Goal: Find contact information: Find contact information

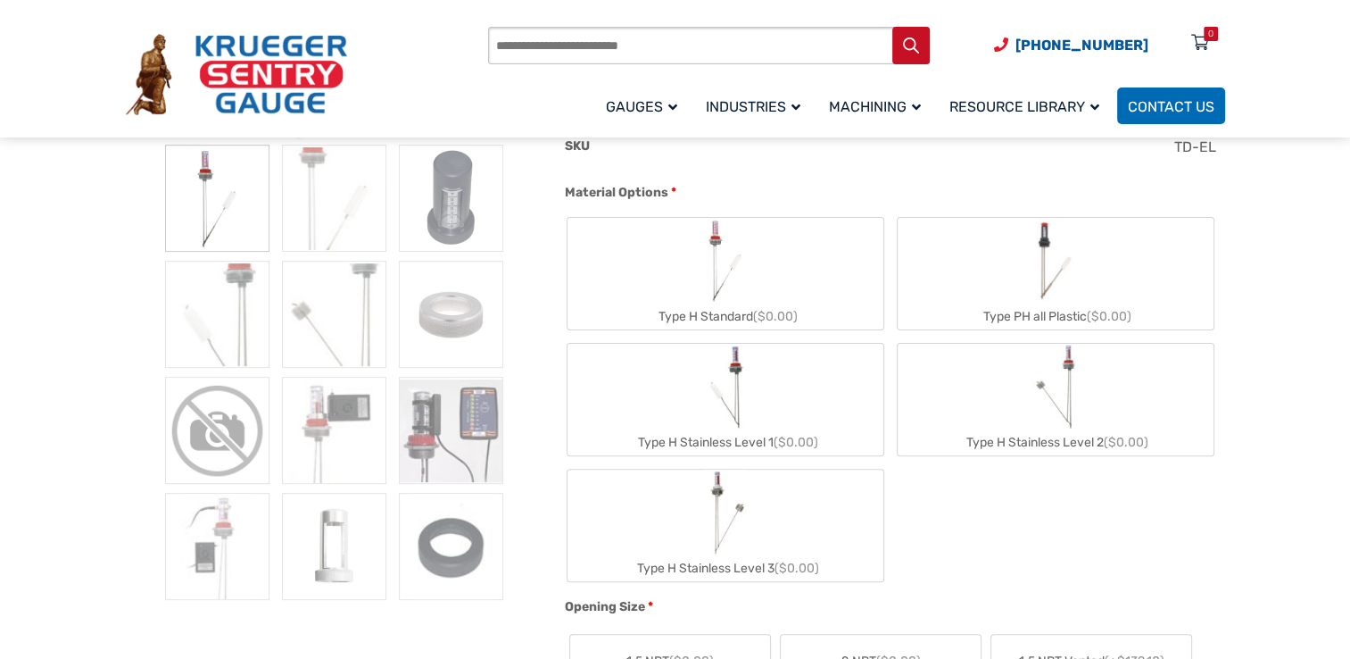
scroll to position [536, 0]
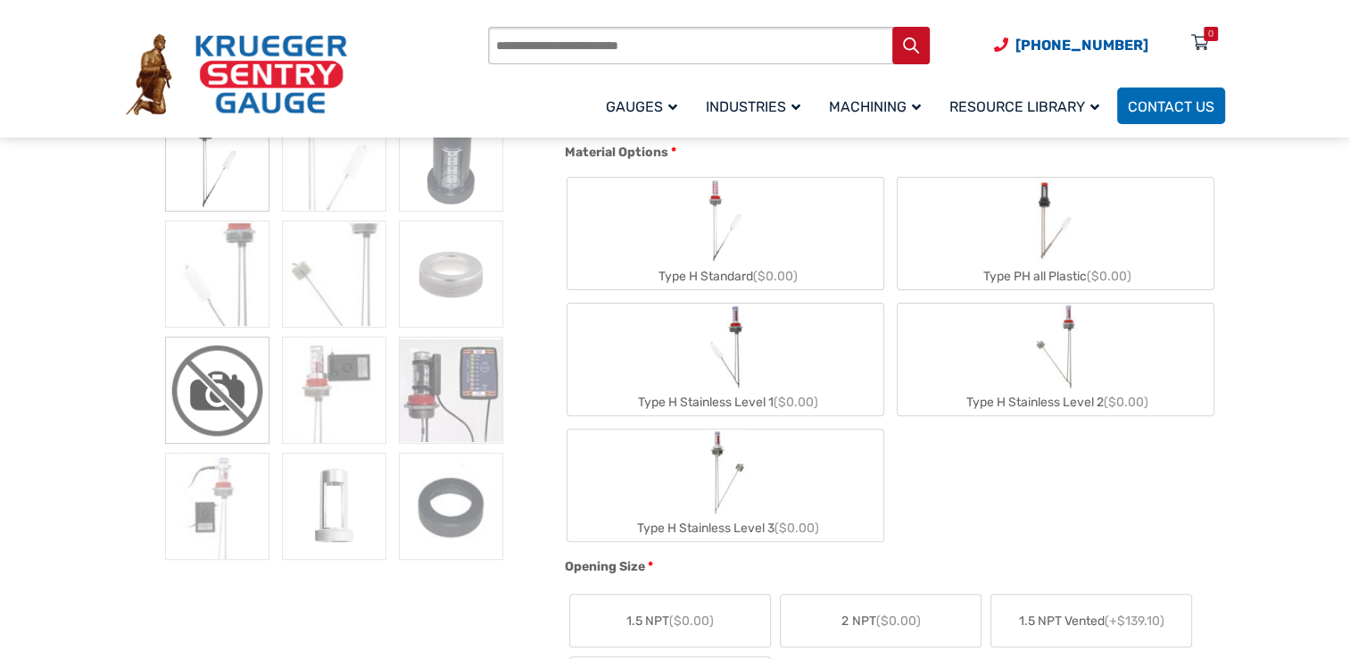
click at [232, 379] on img at bounding box center [217, 389] width 104 height 107
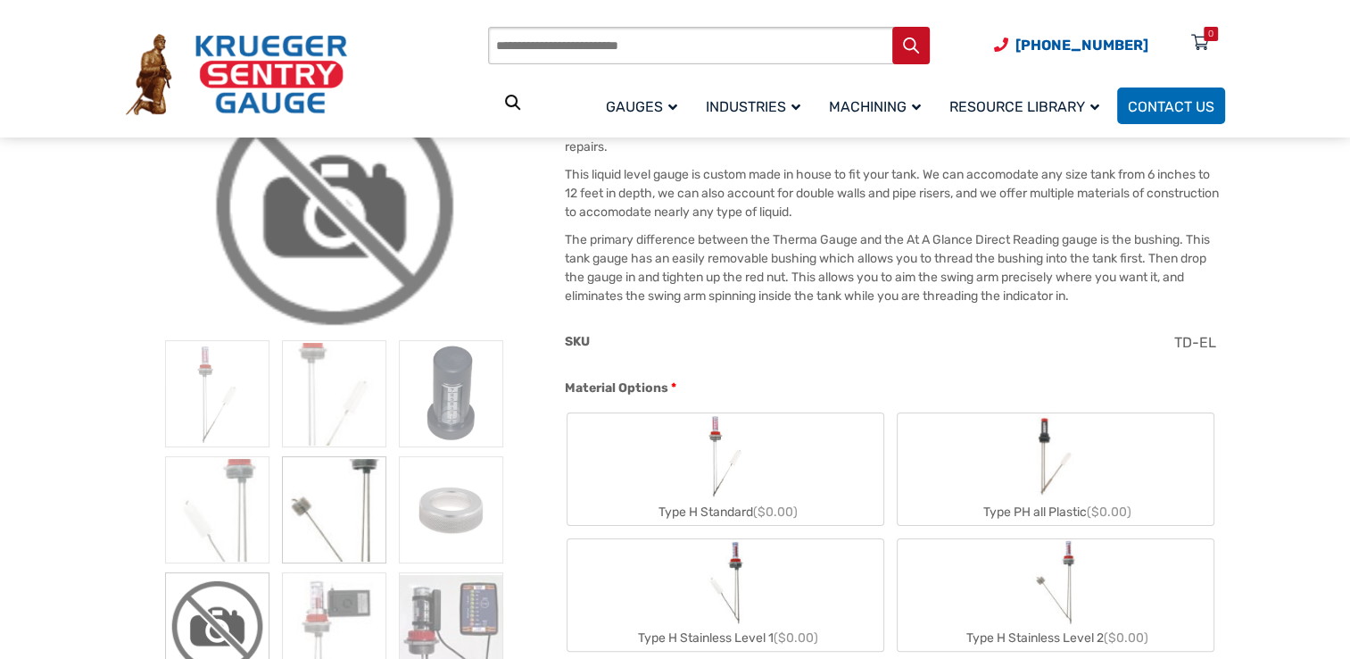
scroll to position [446, 0]
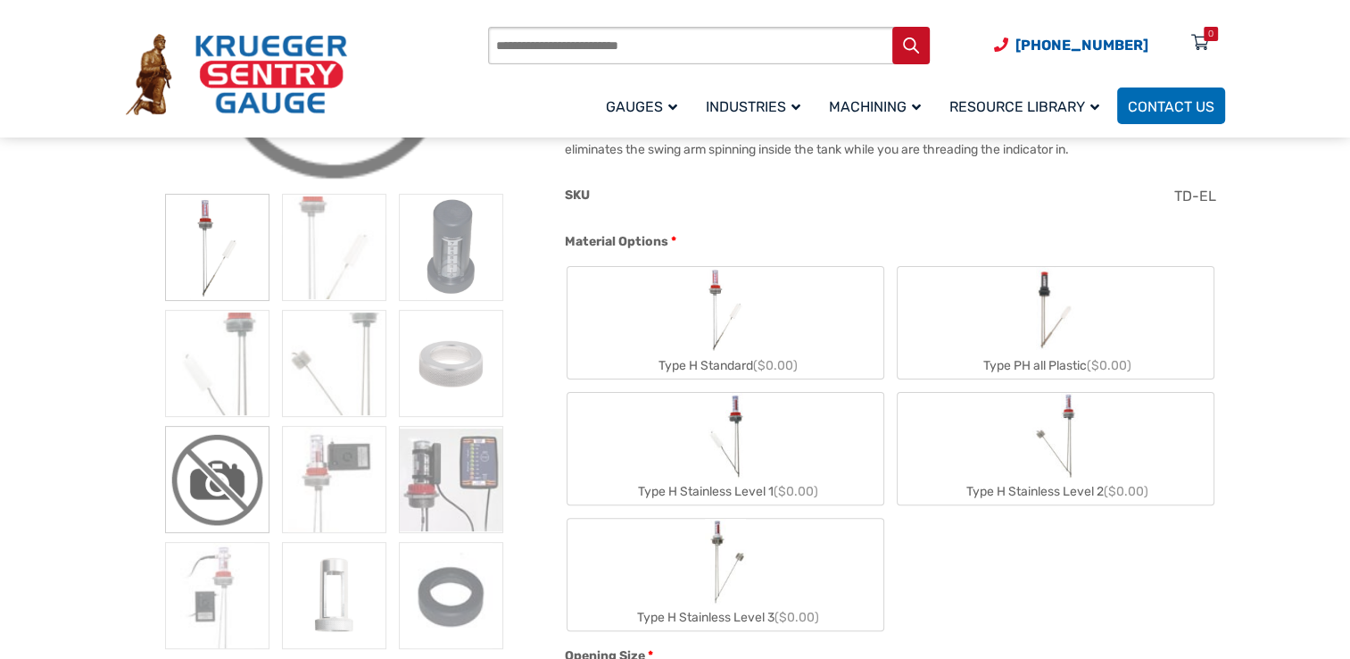
click at [245, 235] on img at bounding box center [217, 247] width 104 height 107
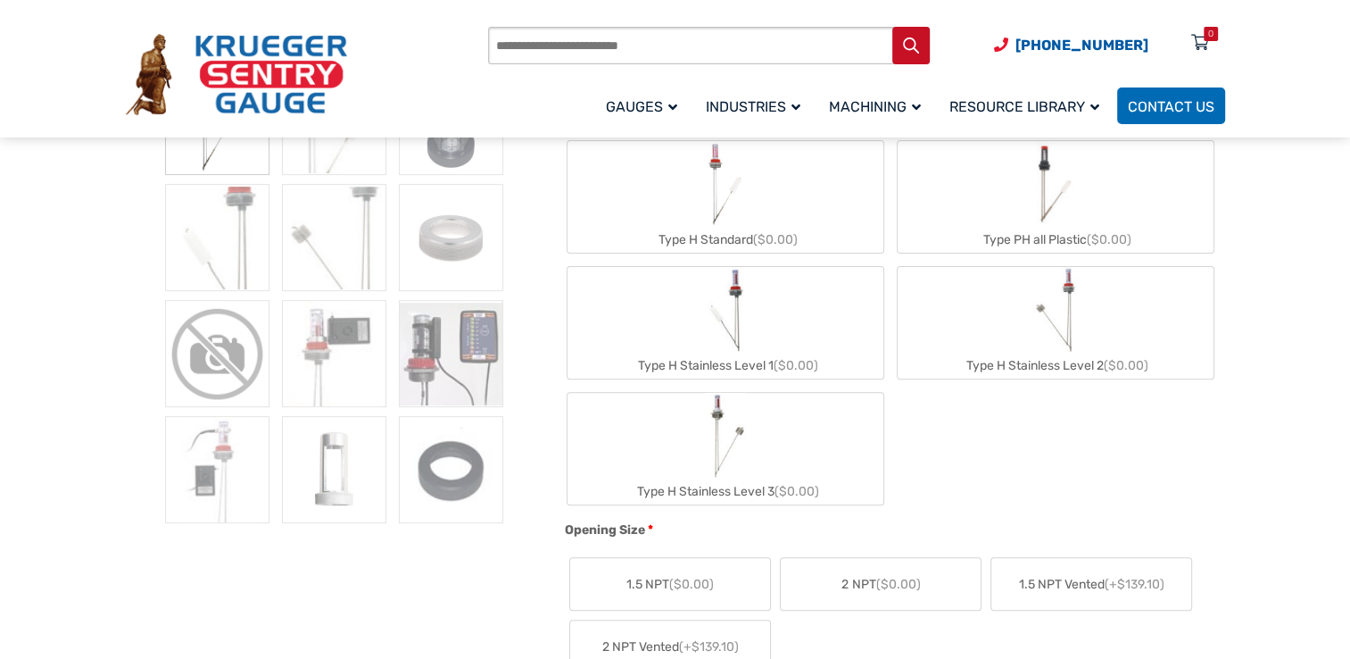
scroll to position [536, 0]
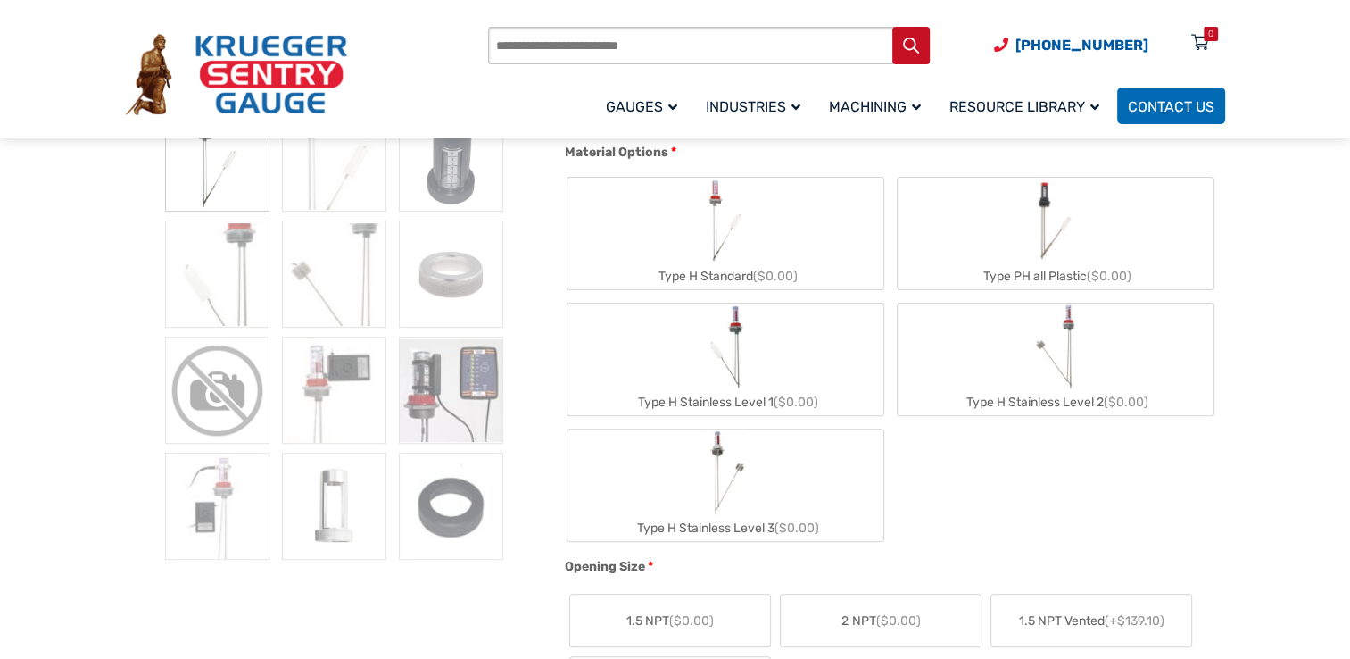
click at [1176, 99] on span "Contact Us" at bounding box center [1171, 106] width 87 height 17
click at [1169, 100] on span "Contact Us" at bounding box center [1171, 106] width 87 height 17
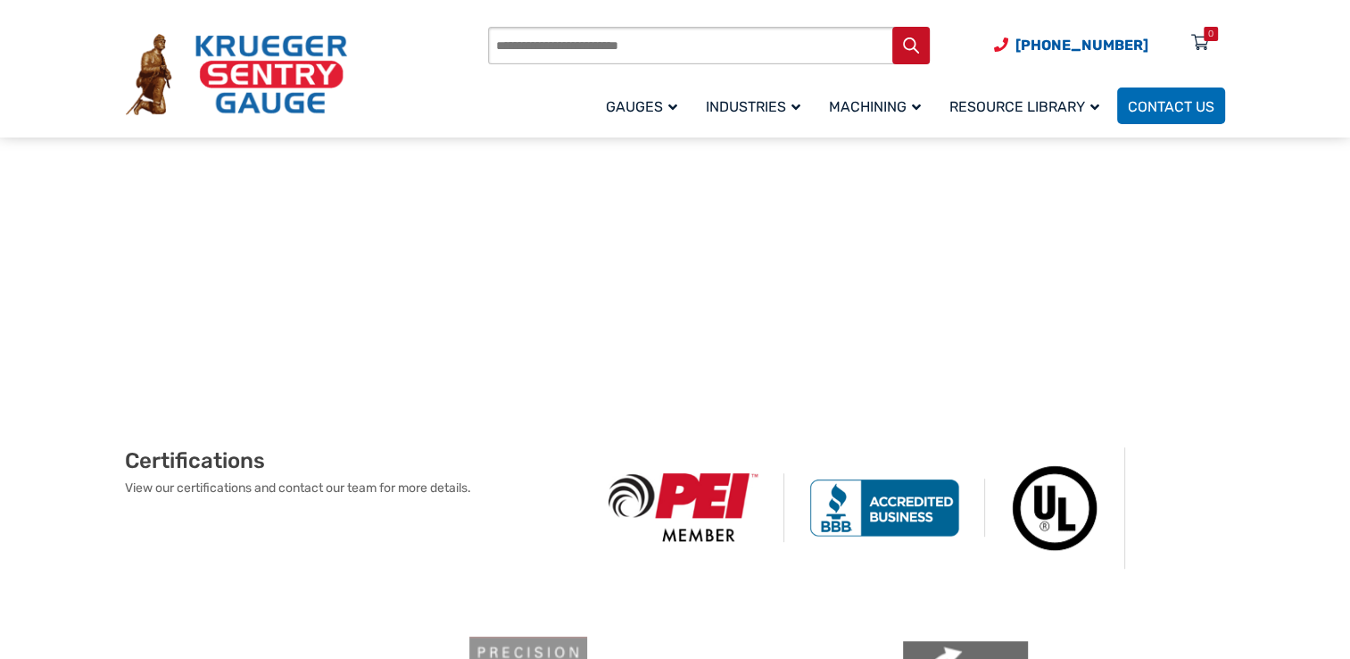
scroll to position [893, 0]
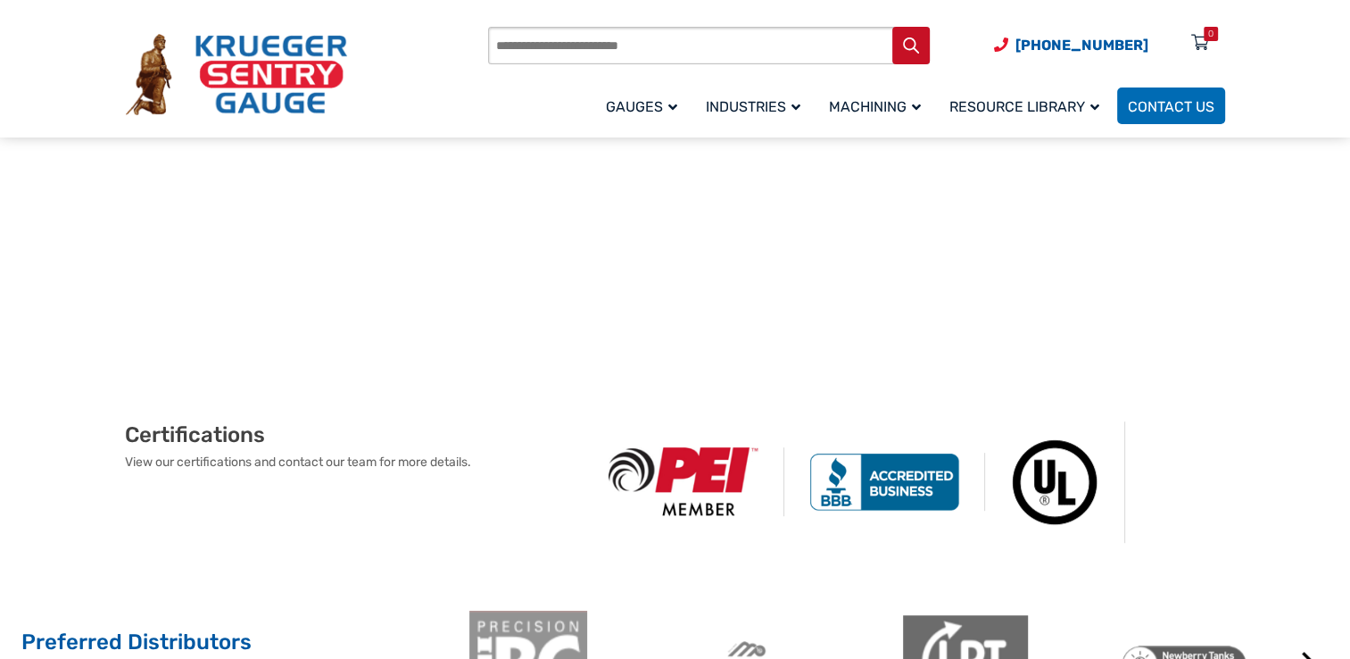
click at [622, 432] on div "Certifications View our certifications and contact our team for more details." at bounding box center [675, 481] width 1350 height 221
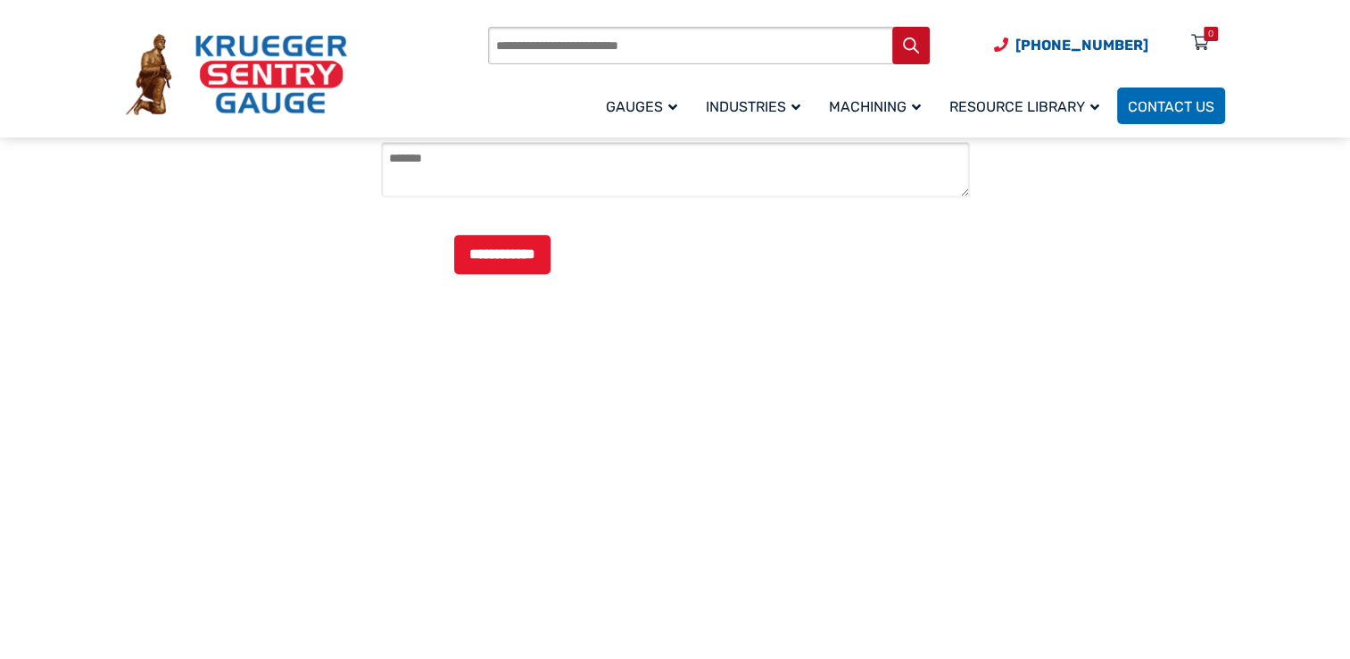
scroll to position [714, 0]
